Goal: Task Accomplishment & Management: Manage account settings

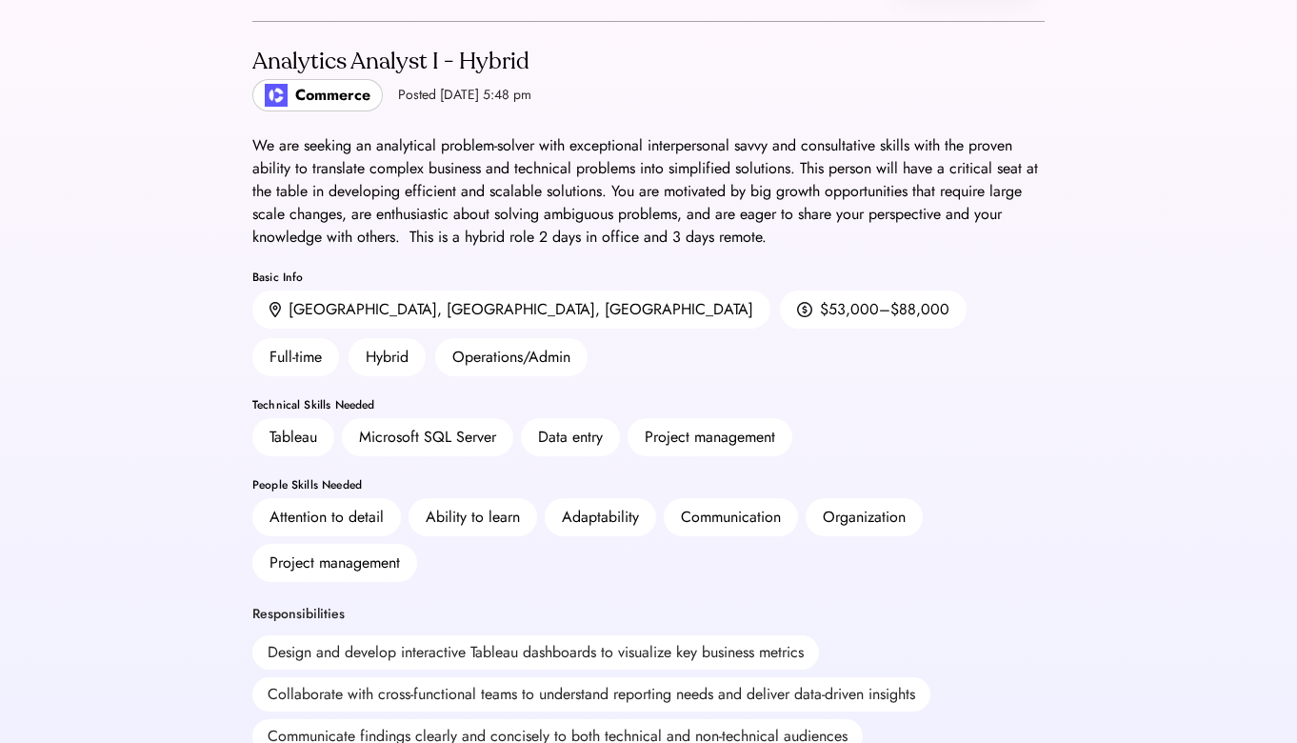
scroll to position [30, 0]
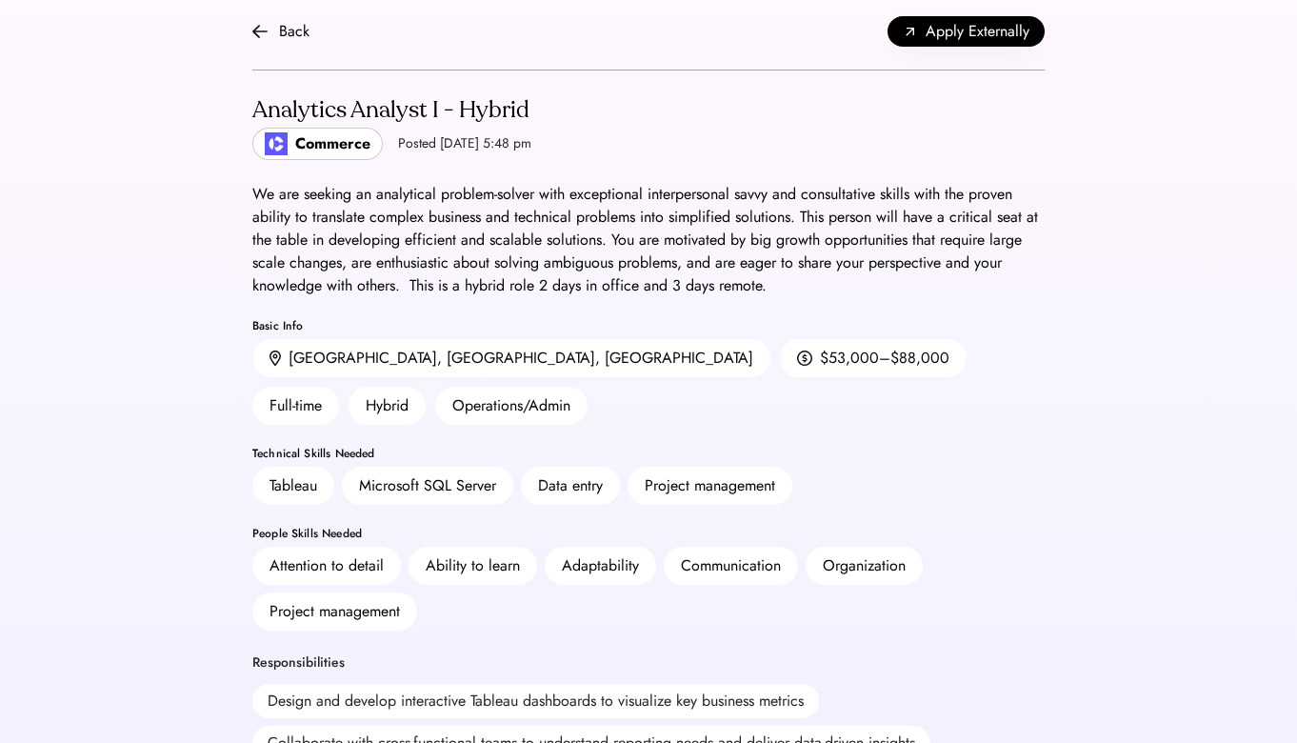
click at [288, 53] on div "Back Apply Externally" at bounding box center [648, 31] width 792 height 77
click at [286, 50] on div "Back Apply Externally" at bounding box center [648, 31] width 792 height 77
click at [281, 36] on div "Back" at bounding box center [294, 31] width 30 height 23
click at [271, 28] on div "Back" at bounding box center [280, 31] width 57 height 23
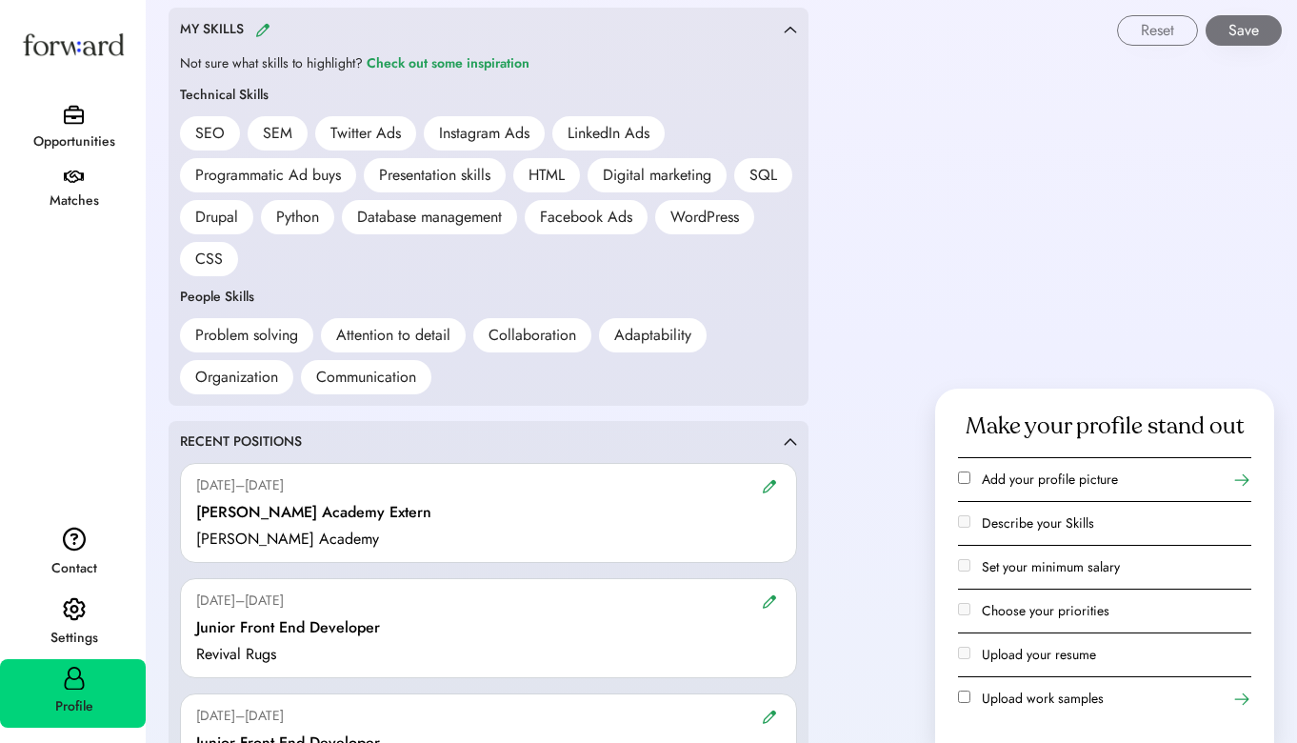
scroll to position [1432, 0]
click at [266, 31] on div "Reset Save" at bounding box center [722, 23] width 1149 height 46
click at [260, 33] on div "Reset Save" at bounding box center [722, 23] width 1149 height 46
click at [468, 191] on div "Presentation skills" at bounding box center [435, 177] width 142 height 34
click at [433, 62] on div "Check out some inspiration" at bounding box center [448, 65] width 163 height 23
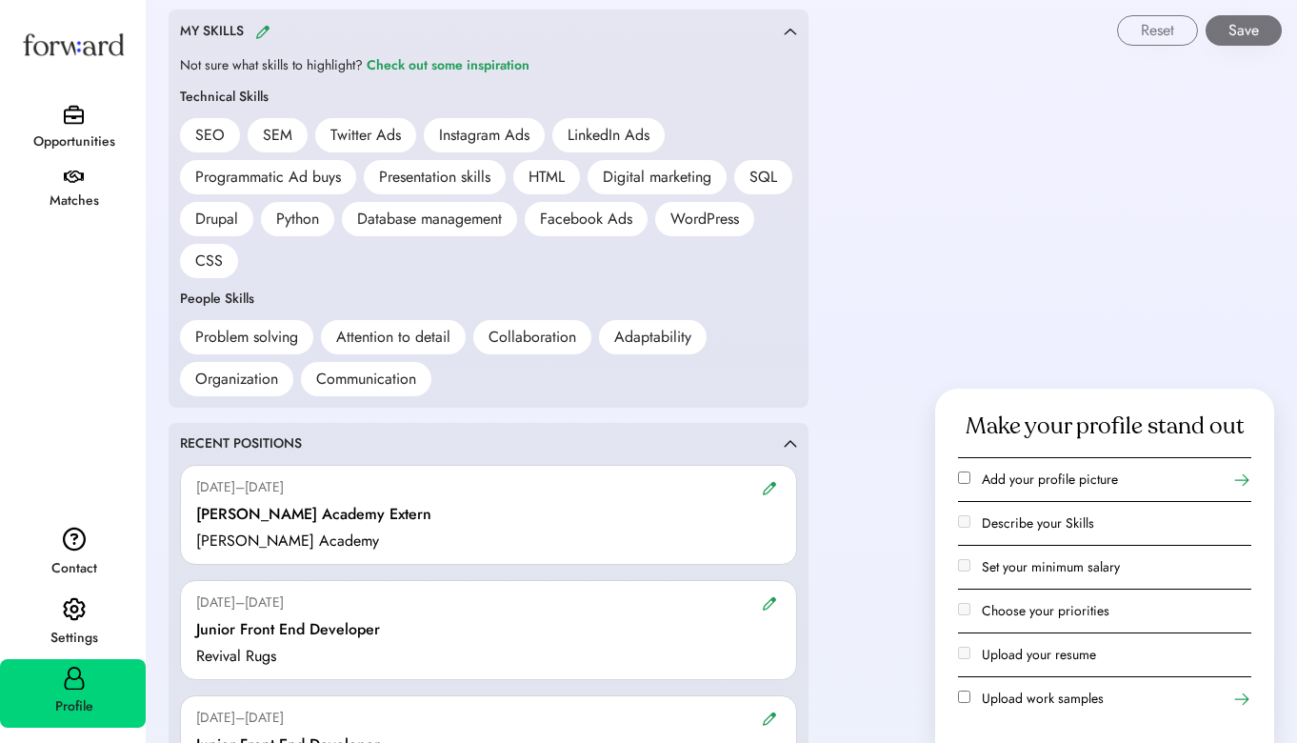
click at [266, 32] on div "Reset Save" at bounding box center [722, 23] width 1149 height 46
click at [263, 30] on div "Reset Save" at bounding box center [722, 23] width 1149 height 46
click at [46, 628] on div "Settings" at bounding box center [74, 637] width 144 height 23
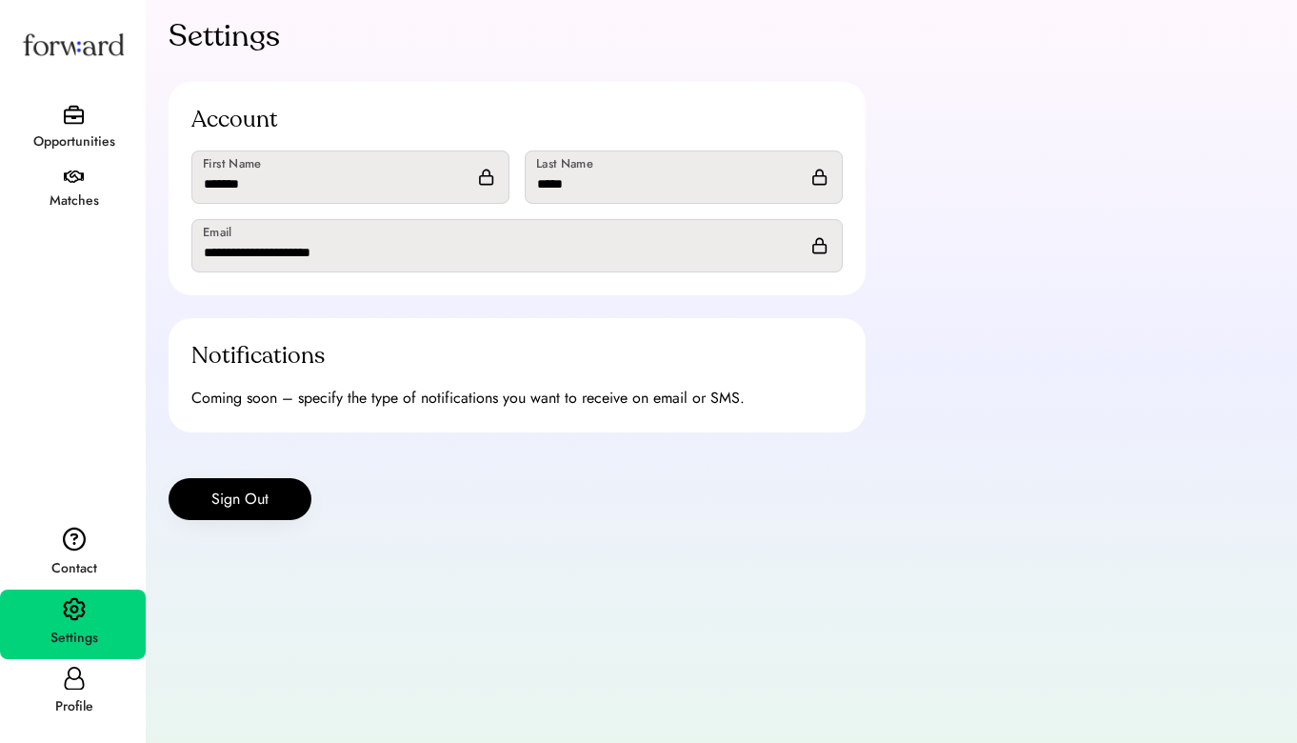
click at [56, 669] on div "Profile" at bounding box center [73, 693] width 146 height 69
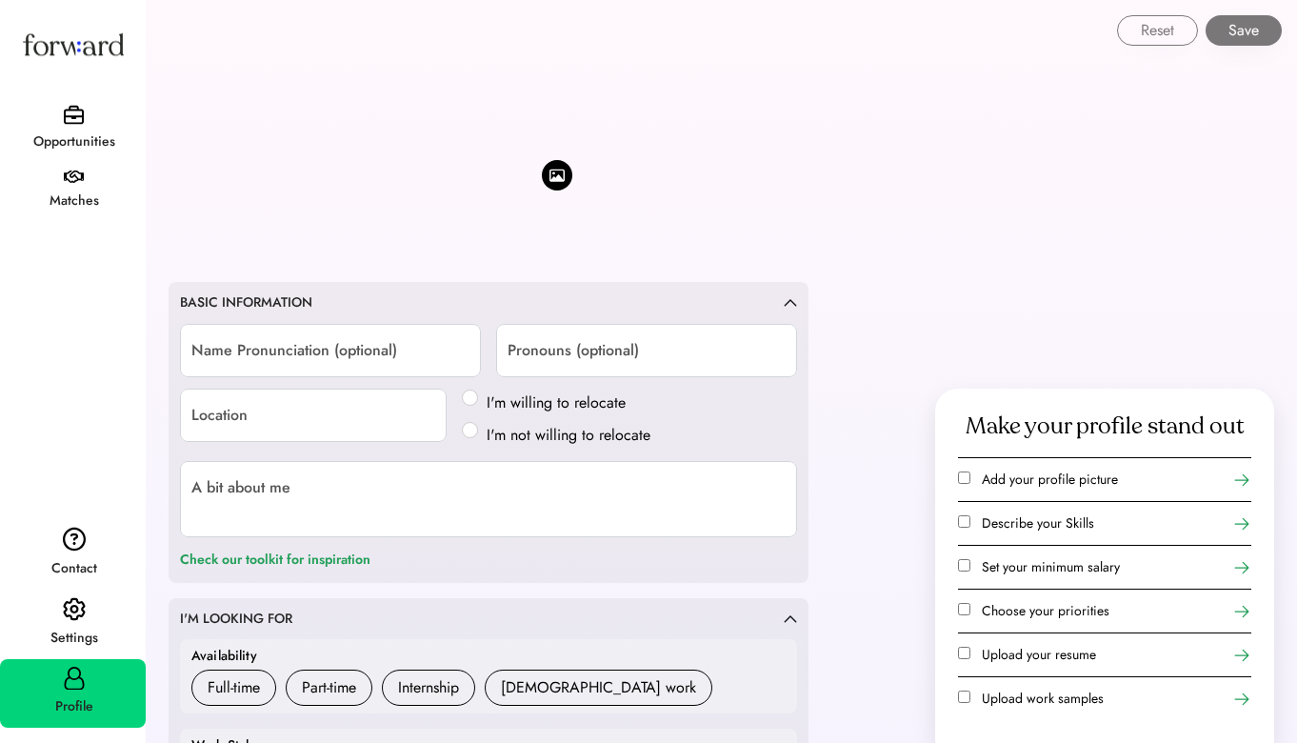
type input "**********"
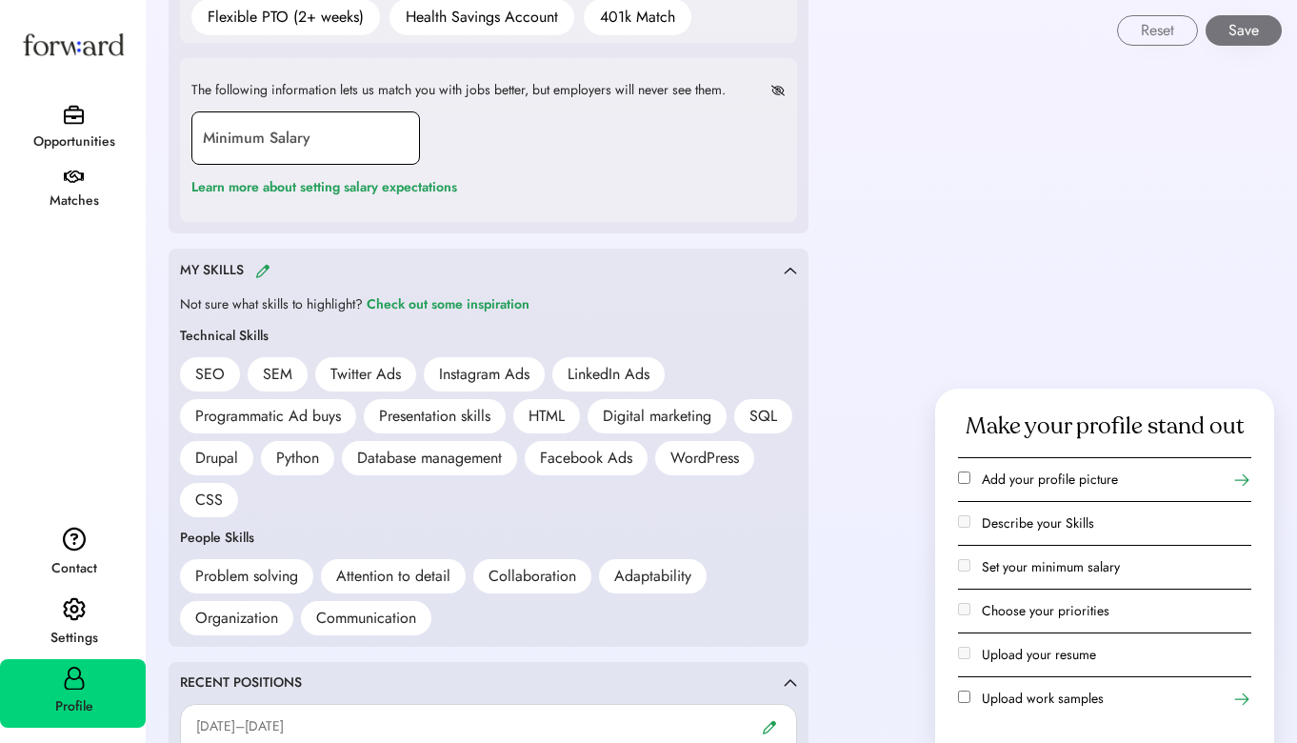
scroll to position [1194, 0]
click at [260, 268] on img at bounding box center [262, 270] width 15 height 14
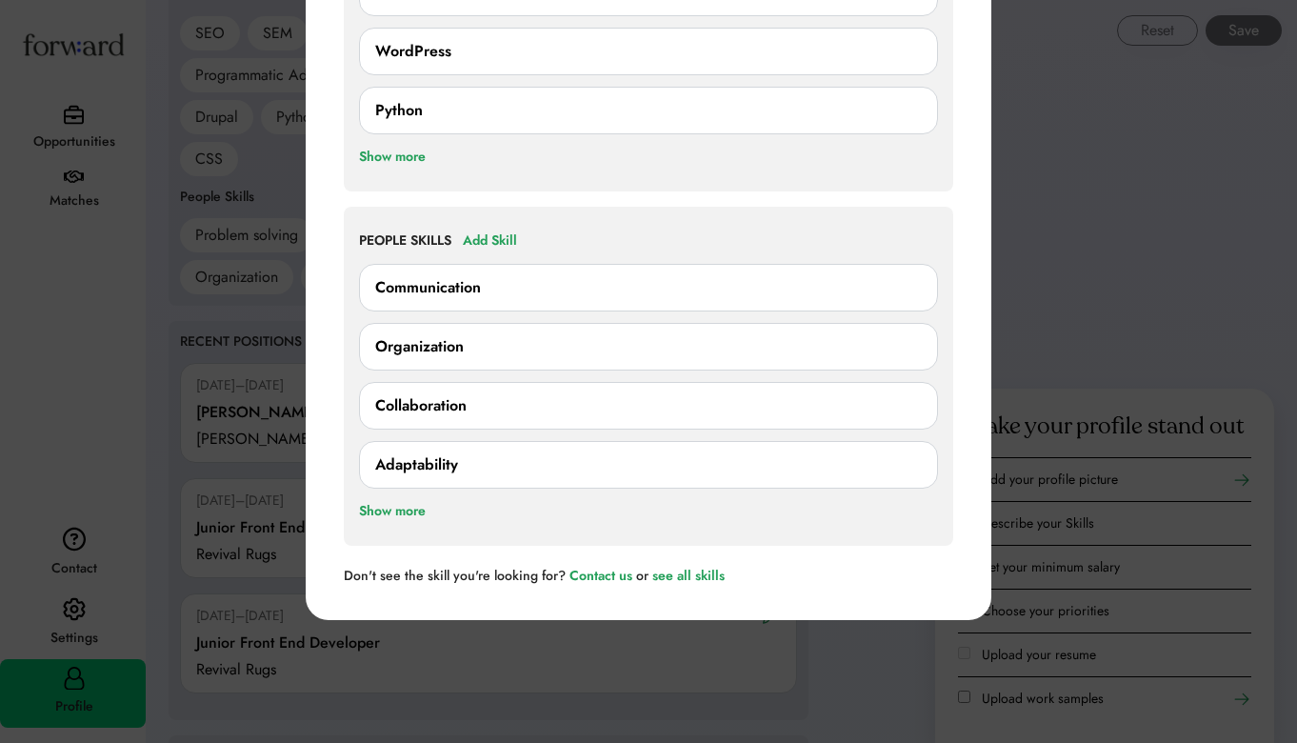
scroll to position [1605, 0]
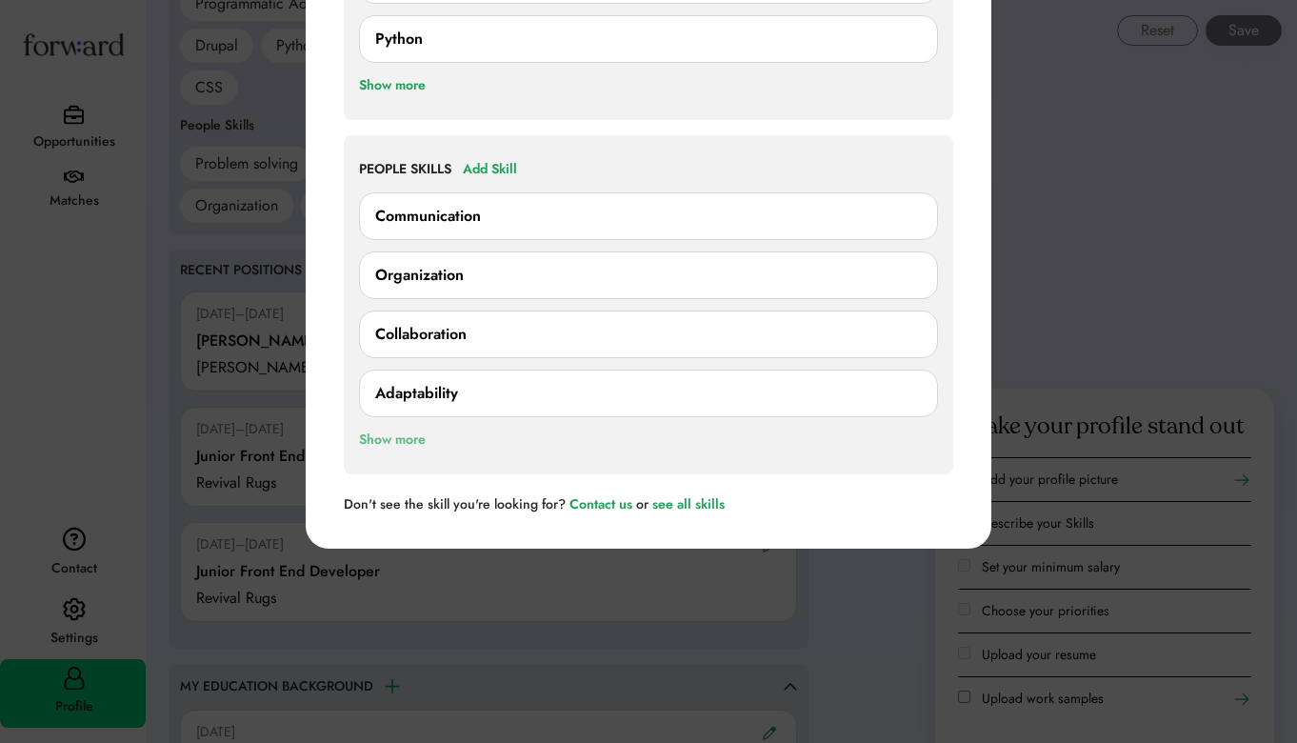
click at [390, 442] on div "Show more" at bounding box center [392, 439] width 67 height 23
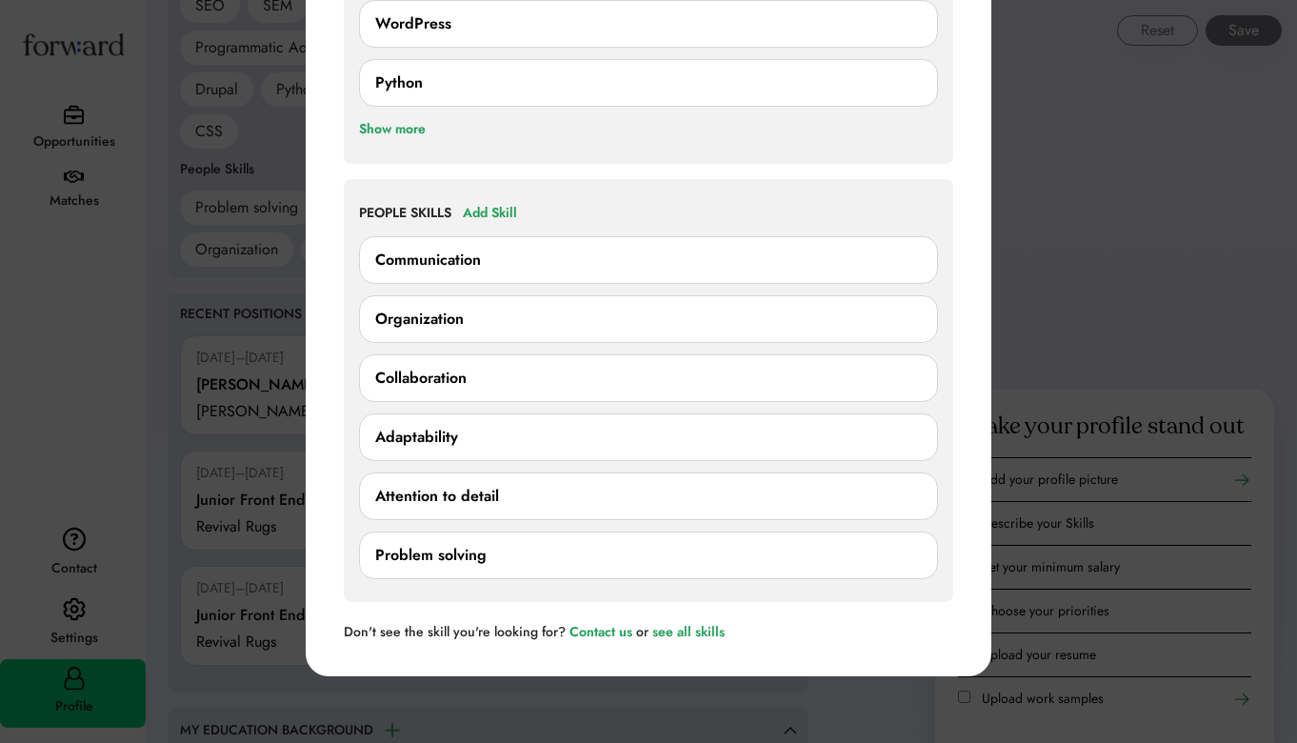
scroll to position [1305, 0]
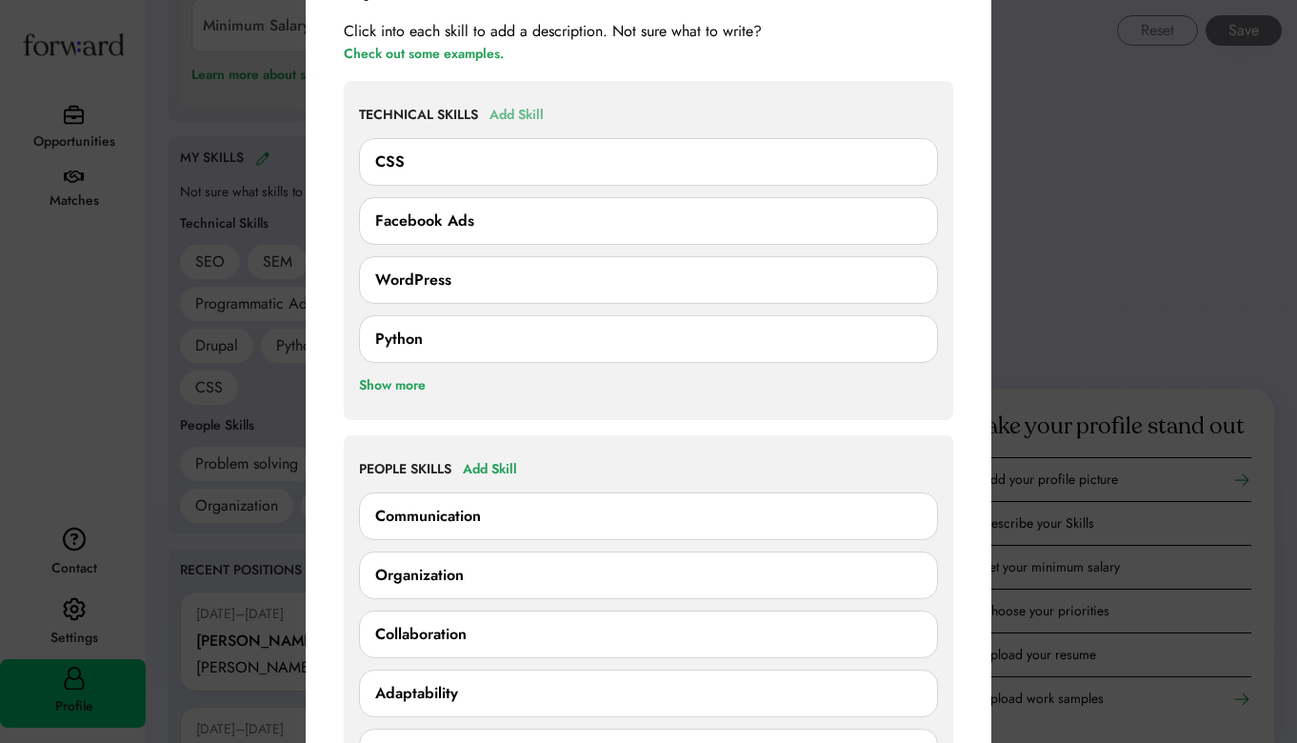
click at [503, 113] on div "Add Skill" at bounding box center [516, 115] width 54 height 23
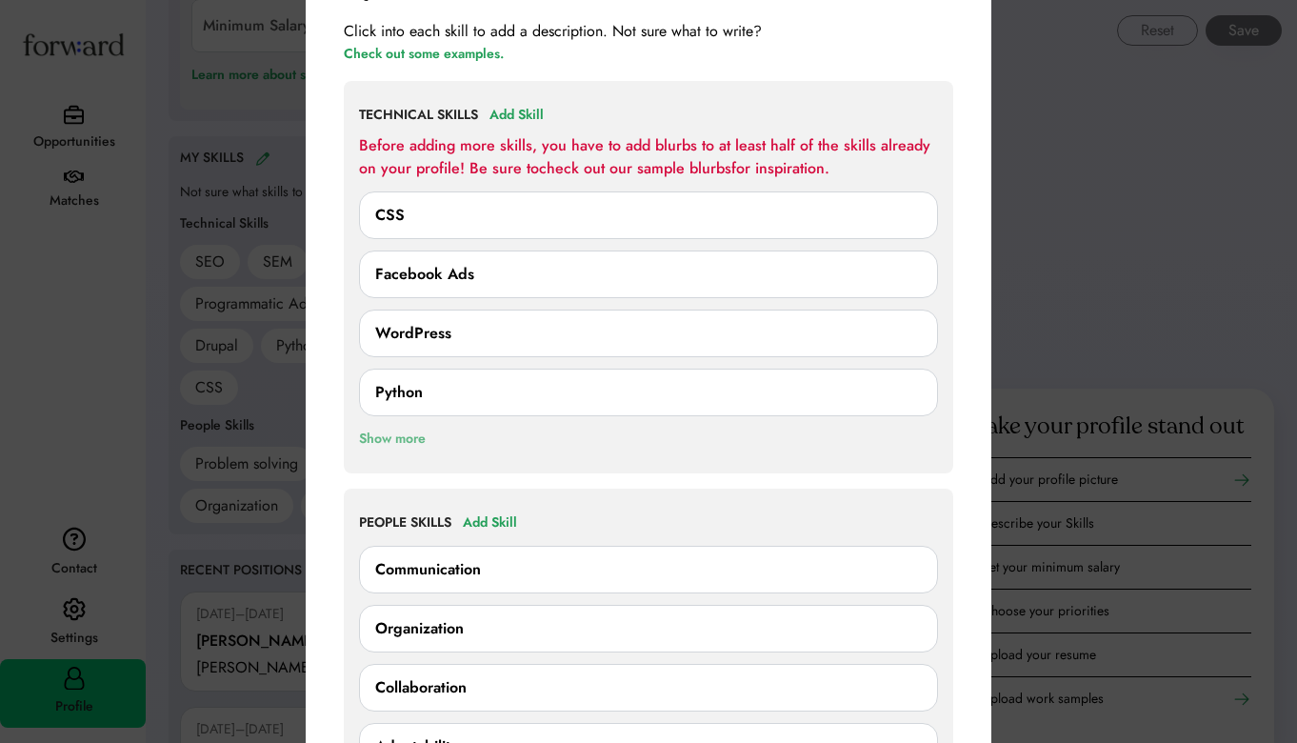
click at [399, 439] on div "Show more" at bounding box center [392, 438] width 67 height 23
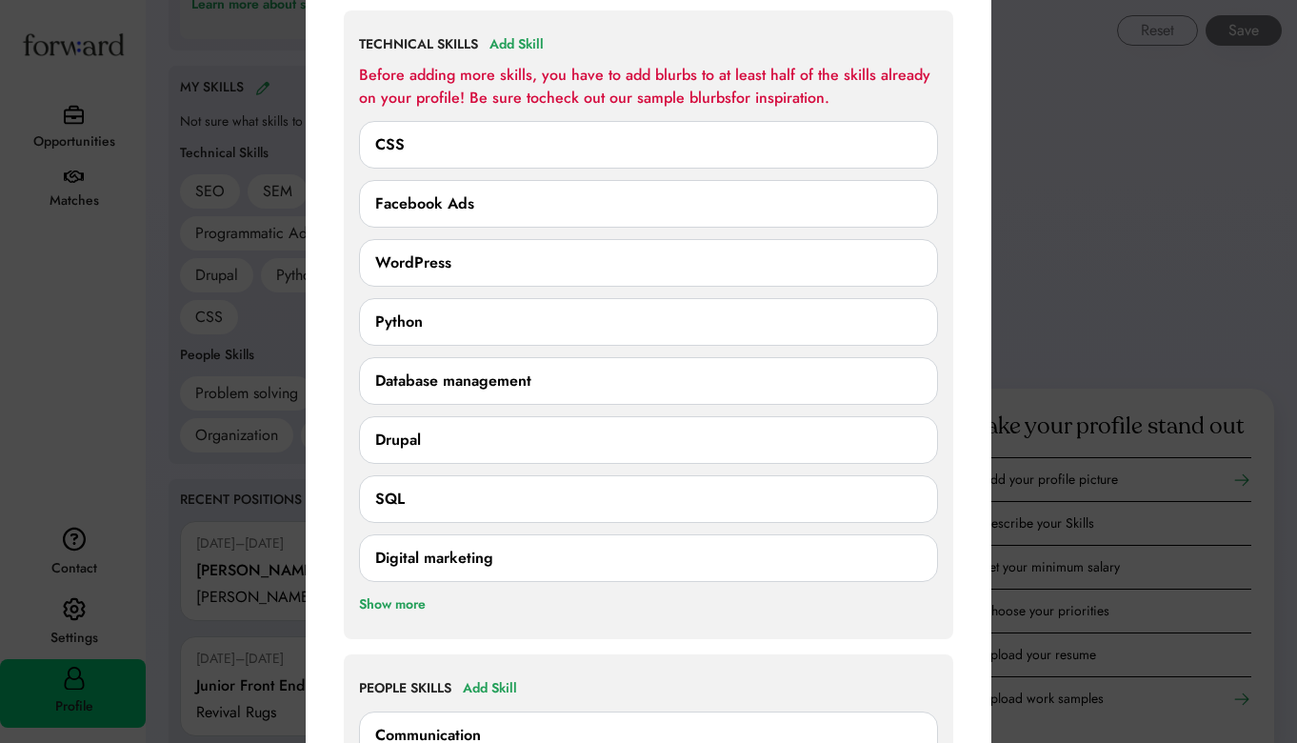
scroll to position [1372, 0]
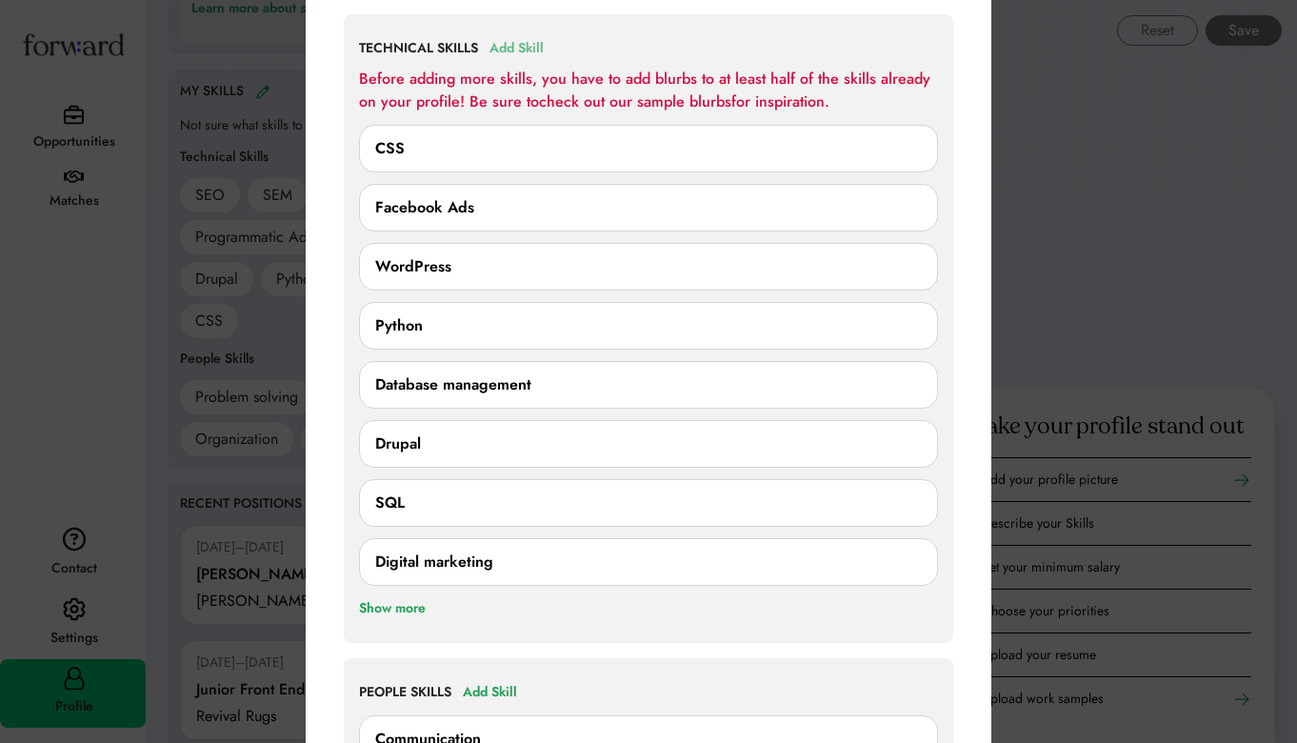
click at [507, 57] on div "Add Skill" at bounding box center [516, 48] width 54 height 23
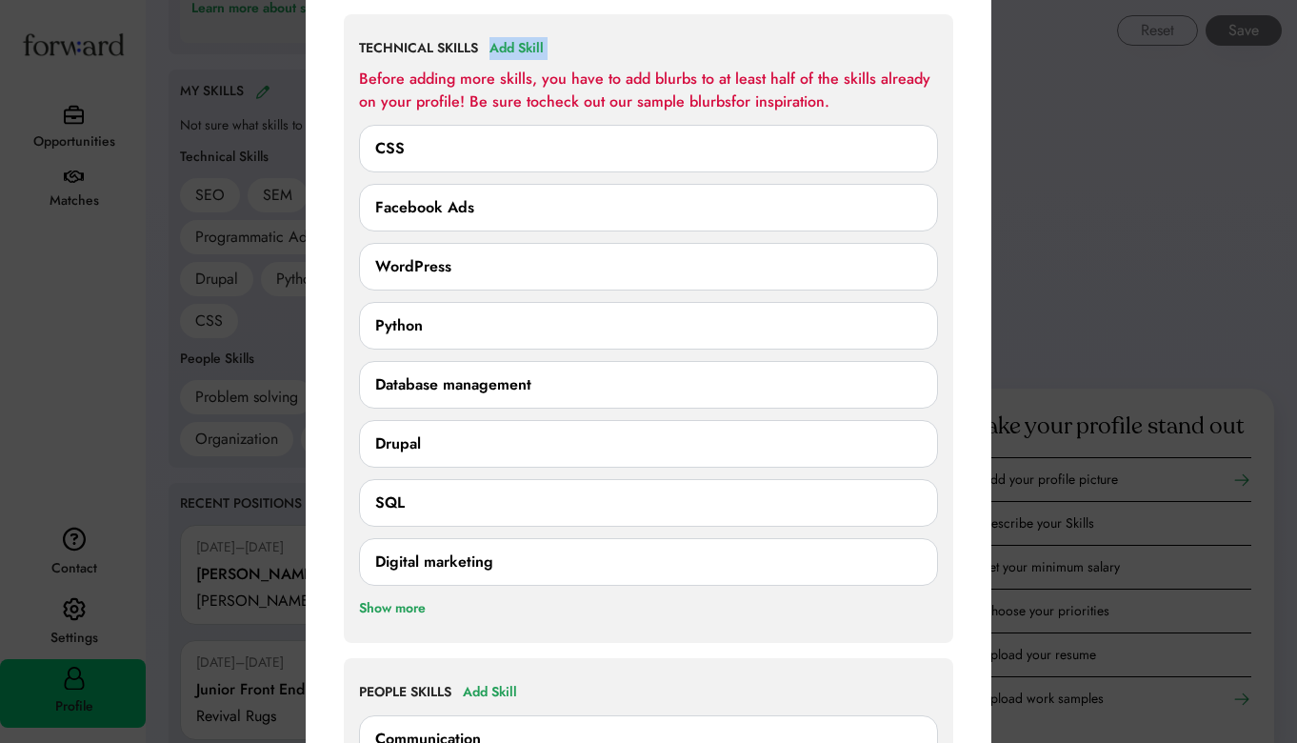
click at [503, 88] on div "Before adding more skills, you have to add blurbs to at least half of the skill…" at bounding box center [648, 91] width 579 height 46
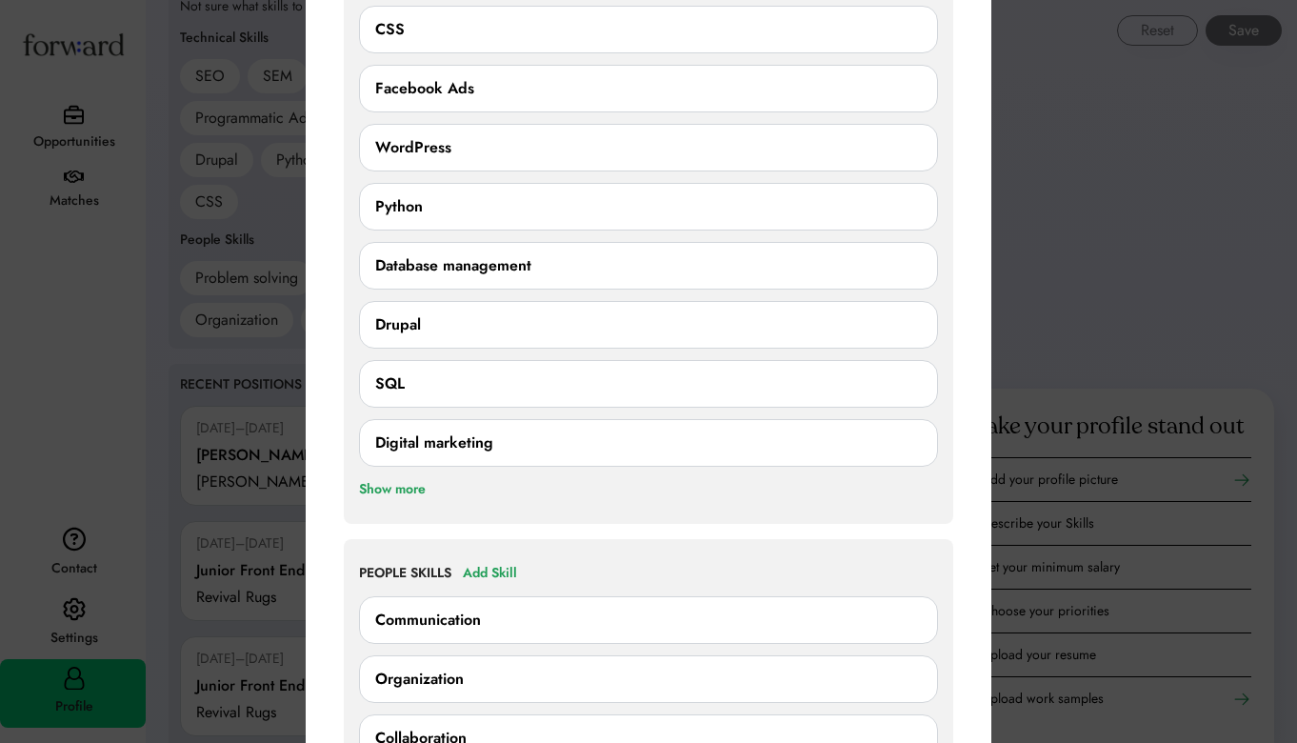
scroll to position [1493, 0]
click at [402, 506] on div "TECHNICAL SKILLS Add Skill Before adding more skills, you have to add blurbs to…" at bounding box center [648, 207] width 609 height 628
click at [406, 493] on div "Show more" at bounding box center [392, 487] width 67 height 23
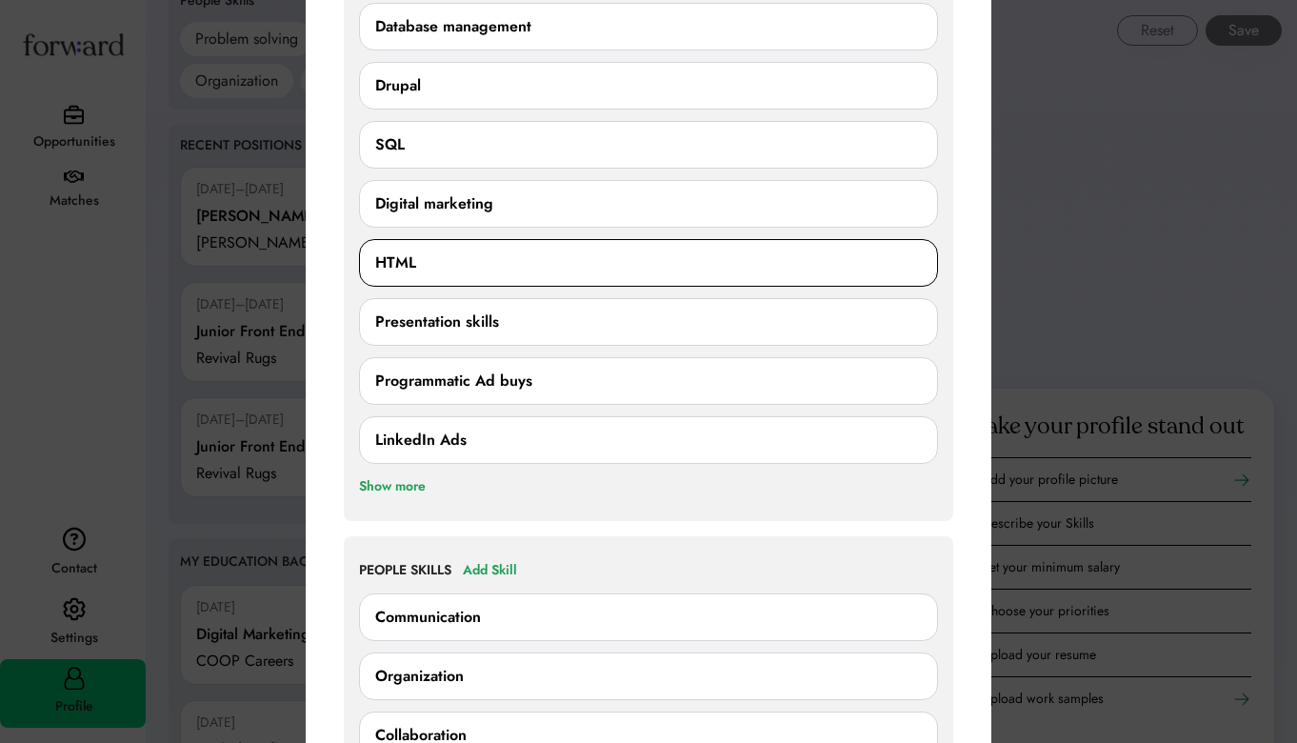
scroll to position [1731, 0]
click at [407, 474] on div "Show more" at bounding box center [392, 485] width 67 height 23
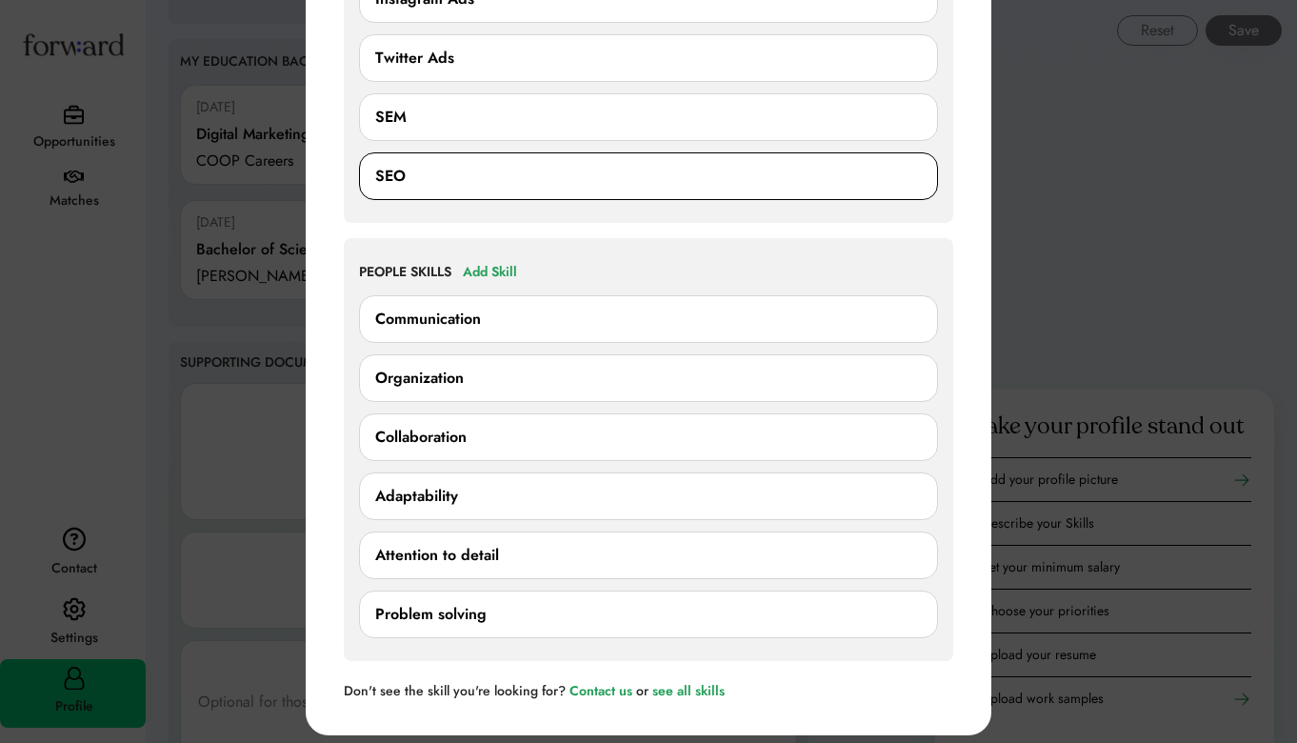
scroll to position [2235, 0]
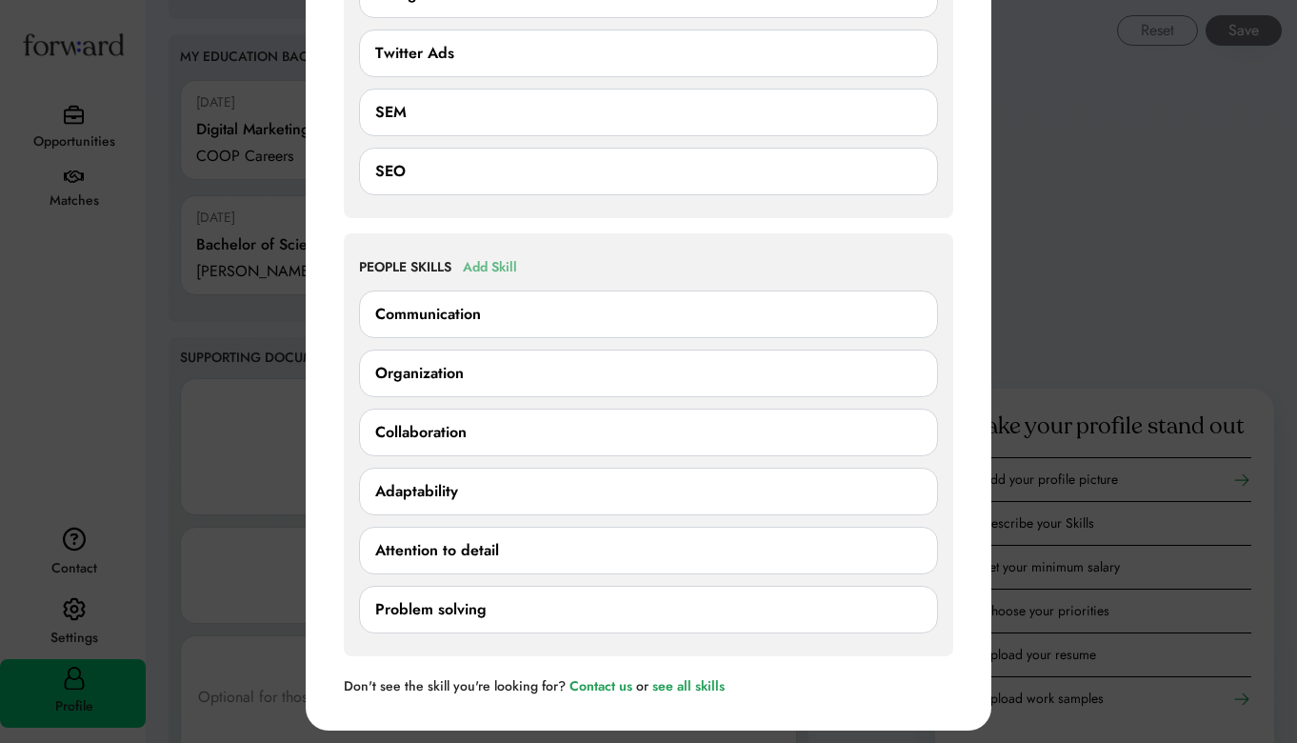
click at [477, 259] on div "Add Skill" at bounding box center [490, 267] width 54 height 23
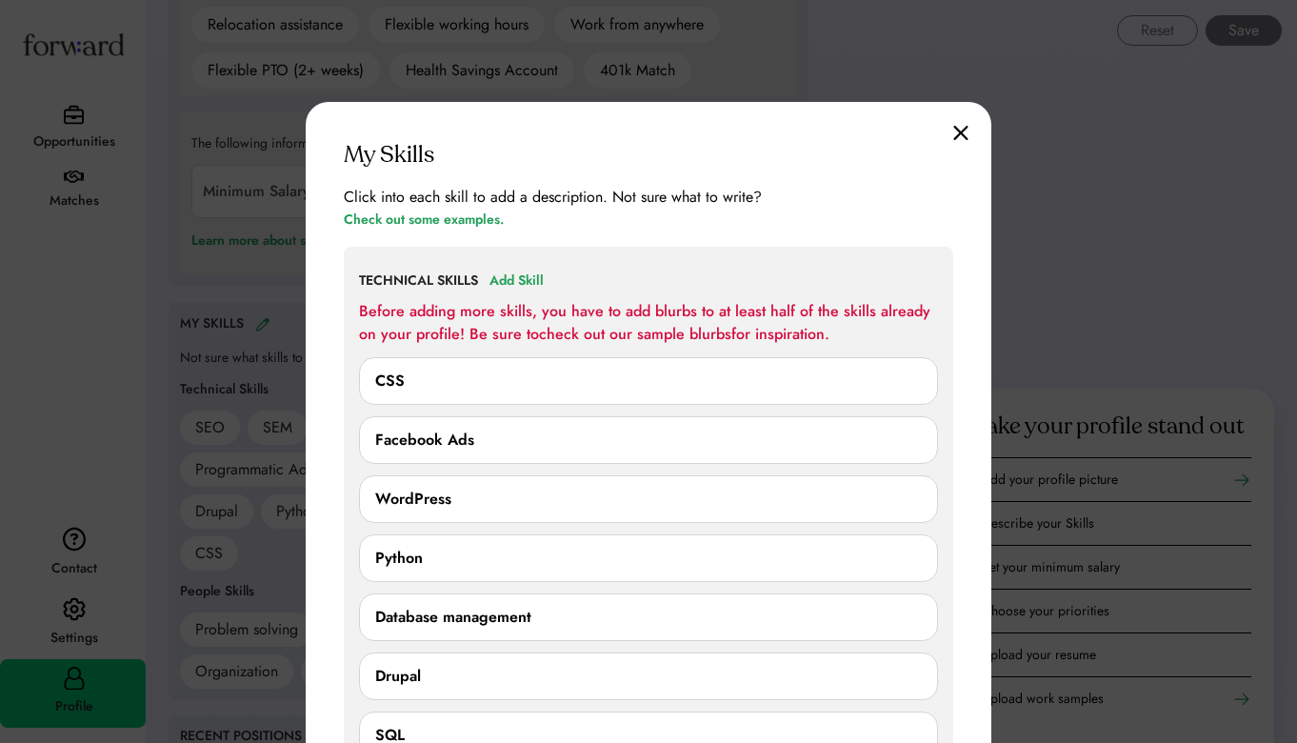
scroll to position [1142, 0]
